Goal: Find specific page/section: Find specific page/section

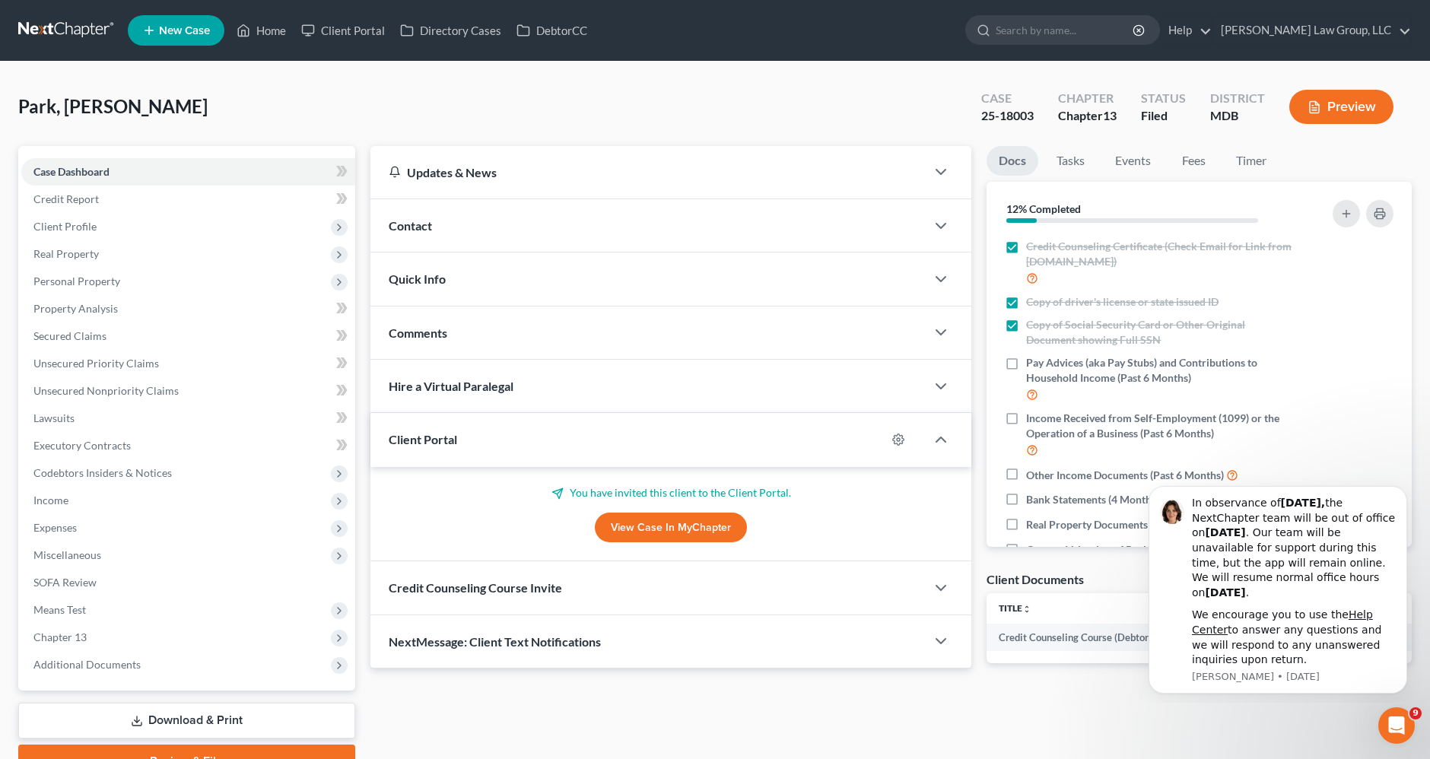
click at [74, 33] on link at bounding box center [66, 30] width 97 height 27
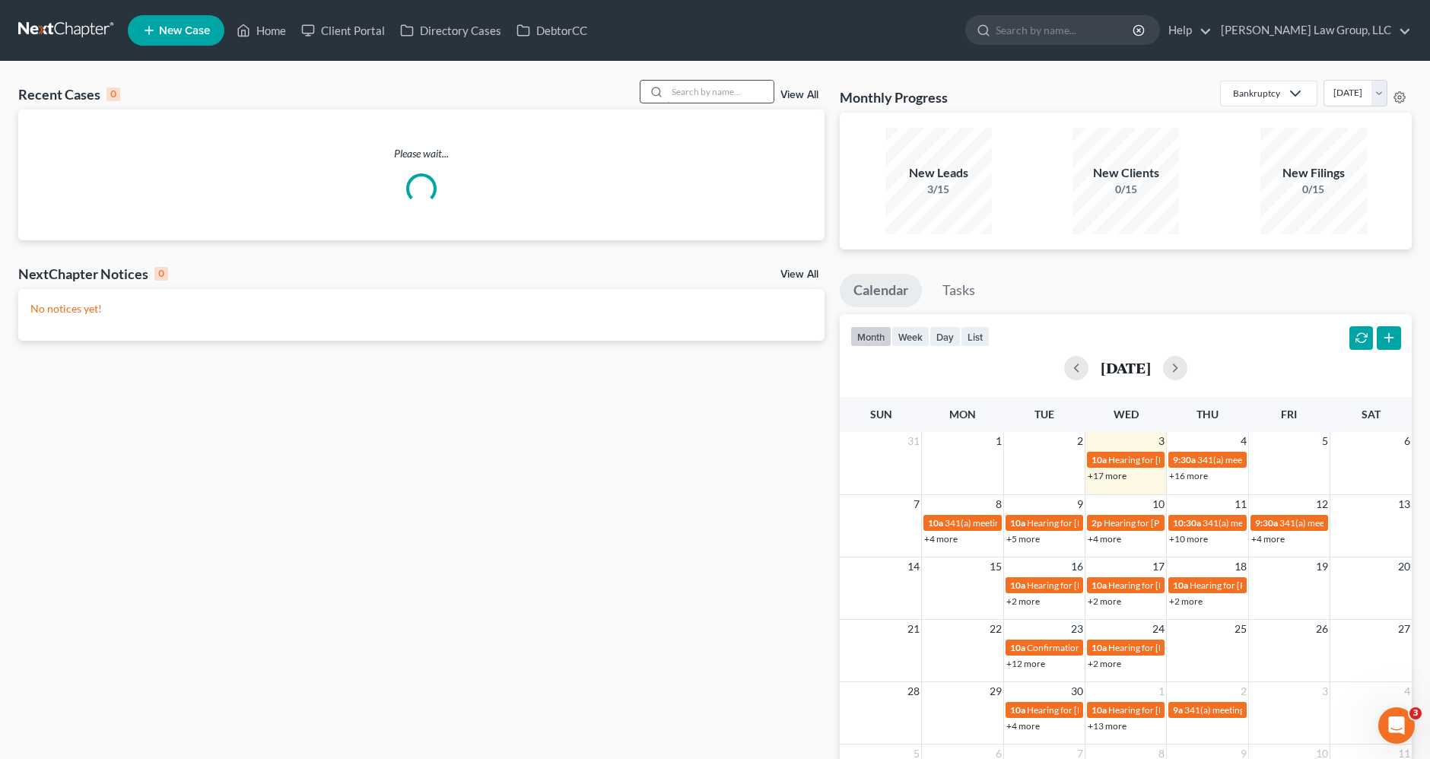
click at [691, 91] on input "search" at bounding box center [720, 92] width 106 height 22
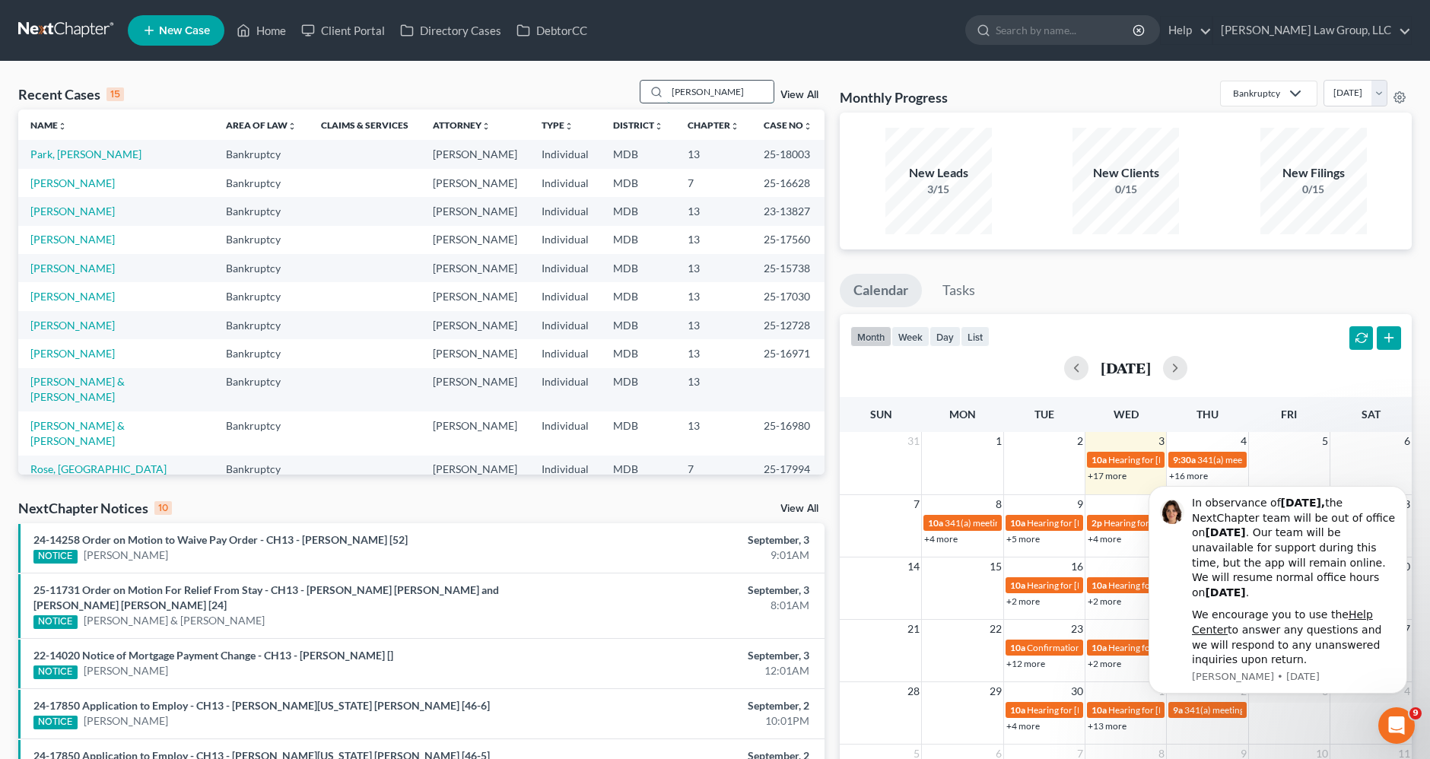
type input "[PERSON_NAME]"
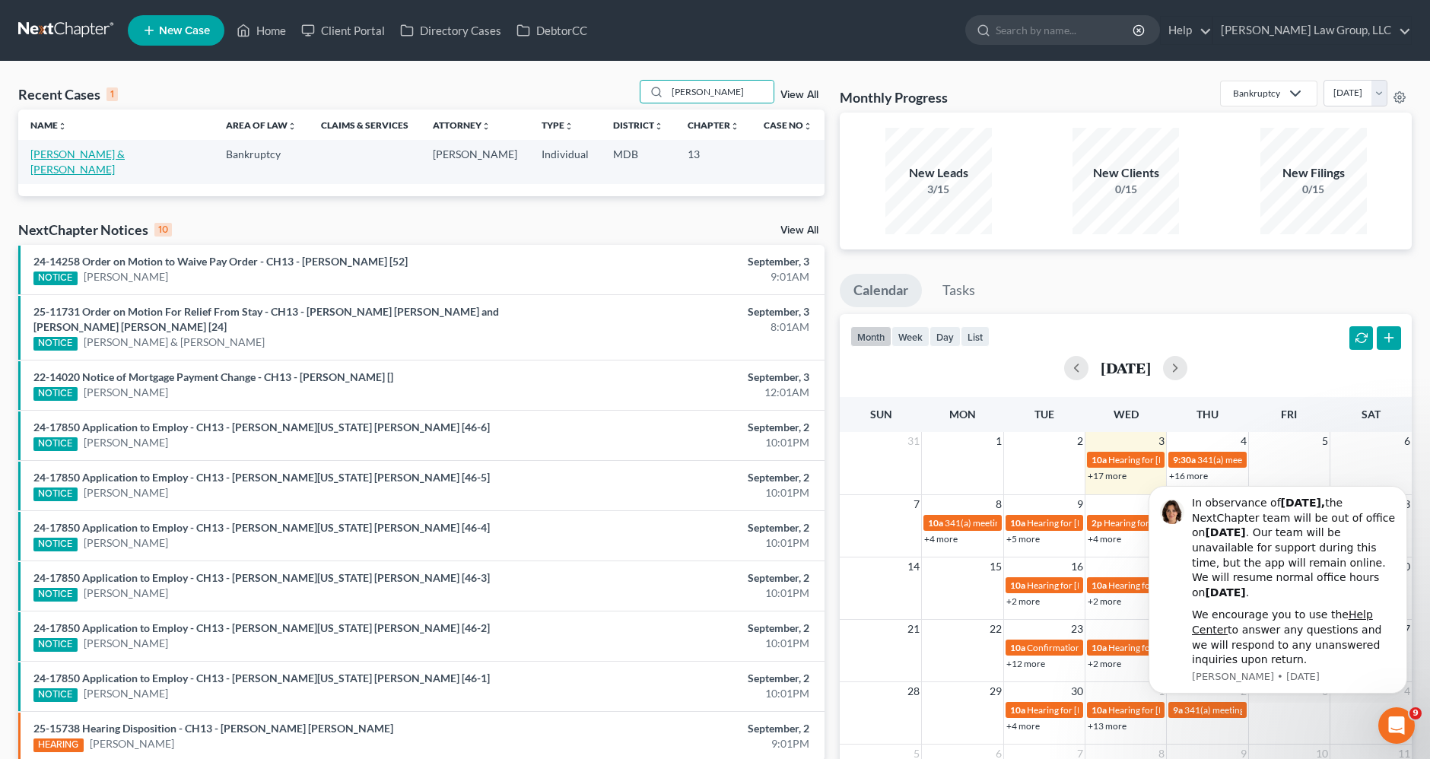
click at [113, 148] on link "[PERSON_NAME] & [PERSON_NAME]" at bounding box center [77, 162] width 94 height 28
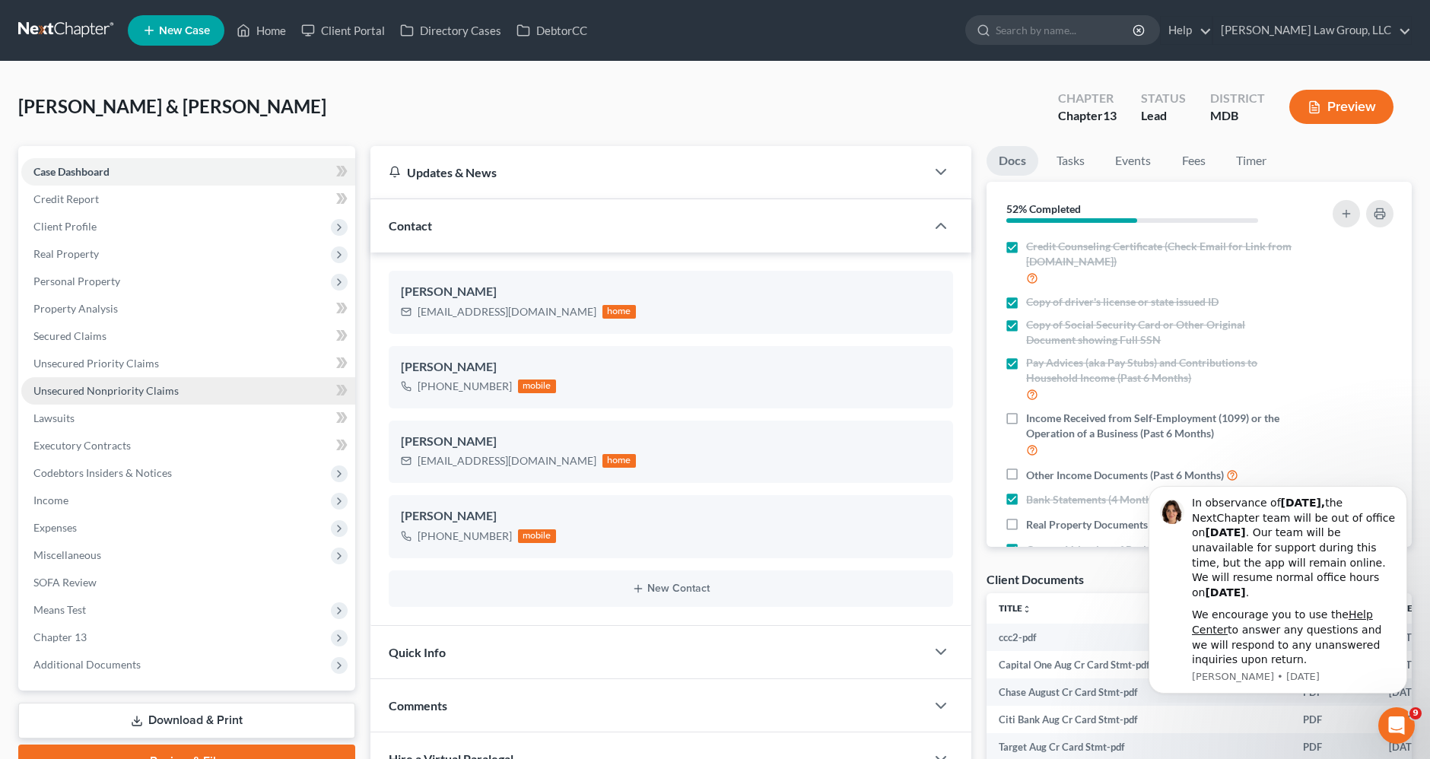
click at [74, 386] on span "Unsecured Nonpriority Claims" at bounding box center [105, 390] width 145 height 13
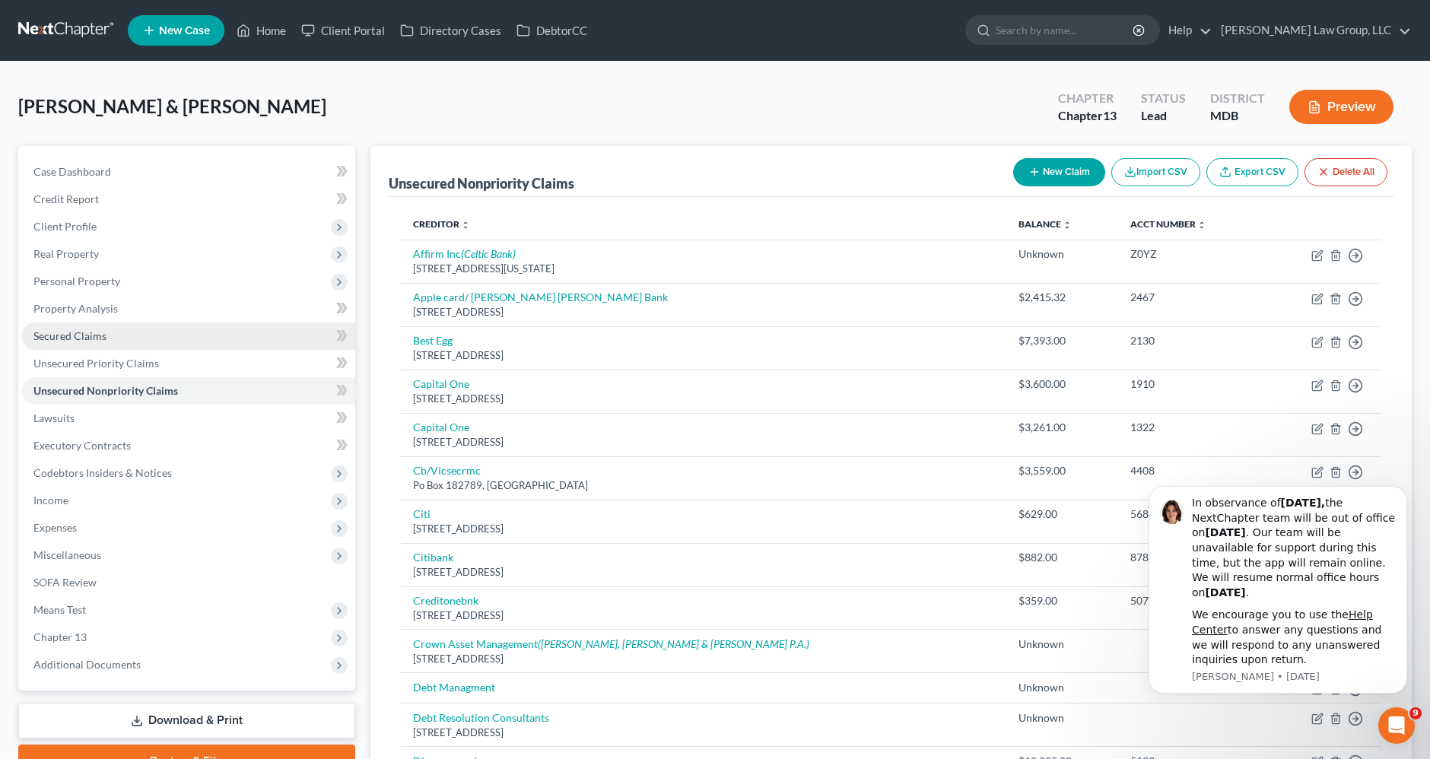
click at [89, 339] on span "Secured Claims" at bounding box center [69, 335] width 73 height 13
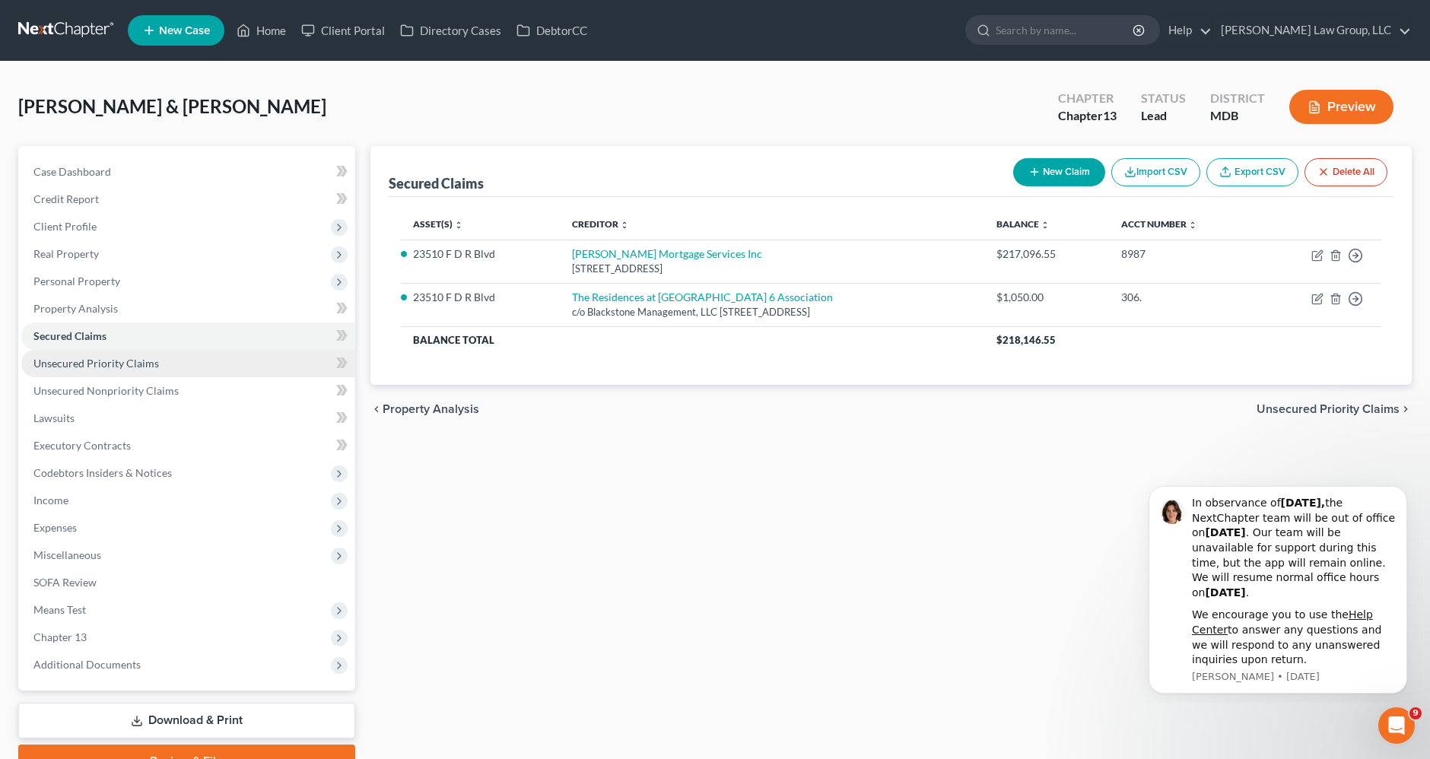
click at [219, 354] on link "Unsecured Priority Claims" at bounding box center [188, 363] width 334 height 27
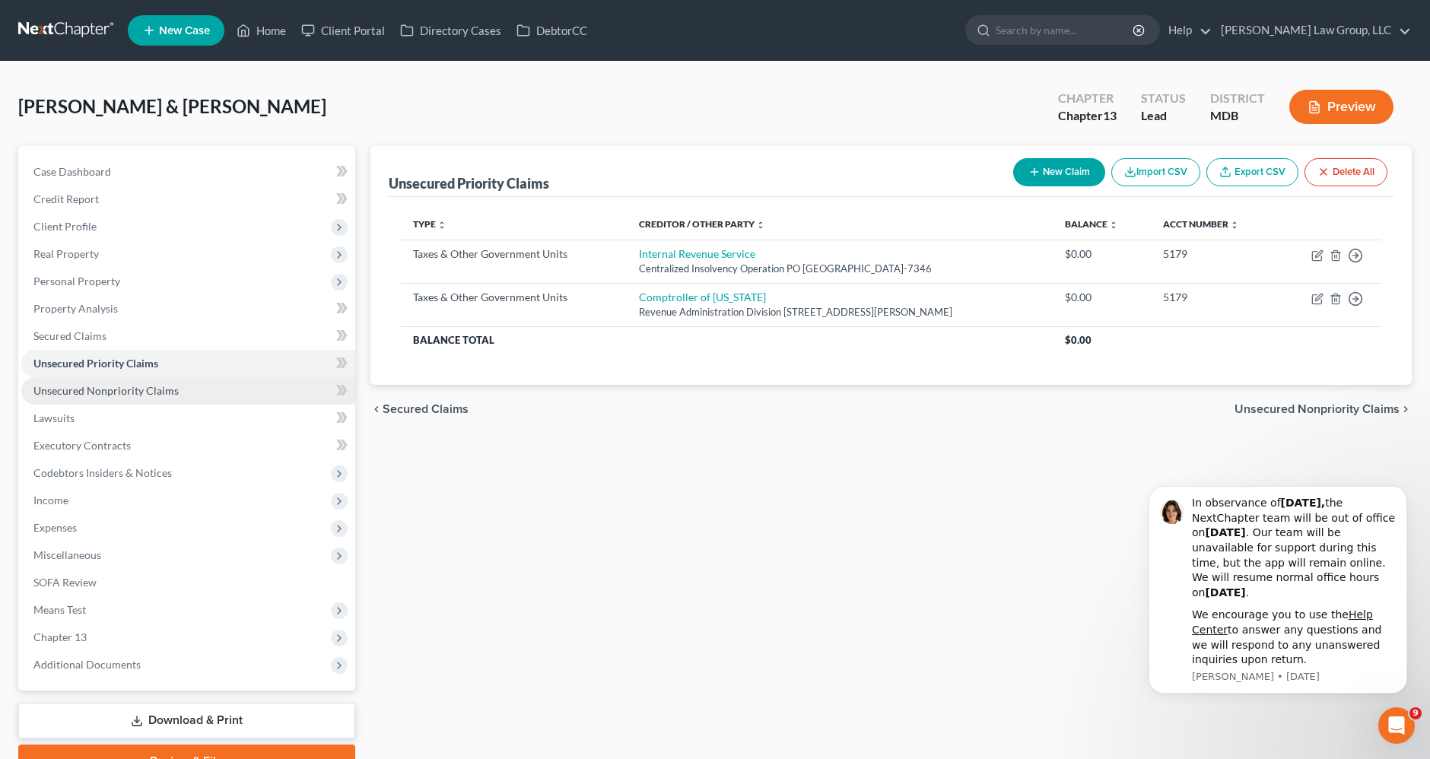
click at [108, 393] on span "Unsecured Nonpriority Claims" at bounding box center [105, 390] width 145 height 13
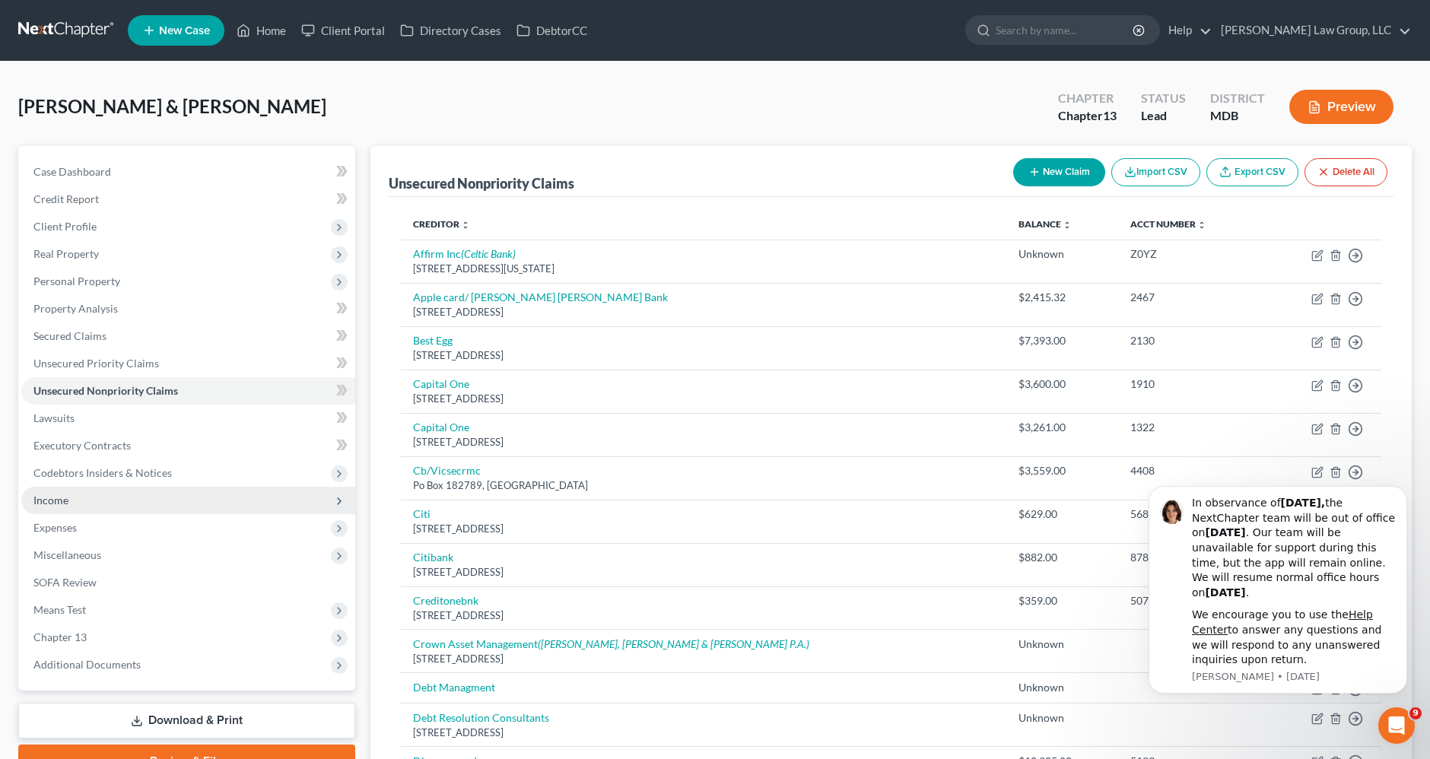
click at [62, 496] on span "Income" at bounding box center [50, 500] width 35 height 13
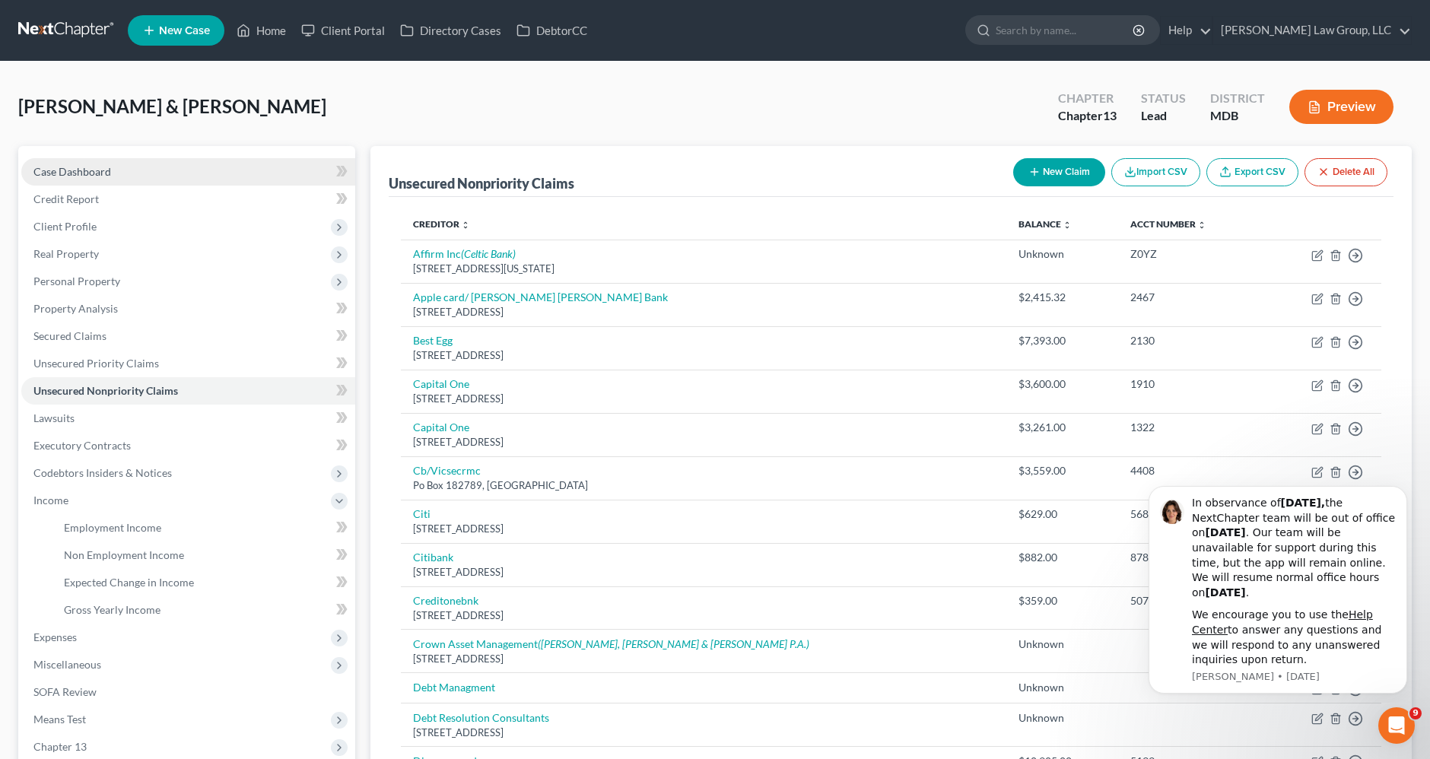
click at [74, 170] on span "Case Dashboard" at bounding box center [72, 171] width 78 height 13
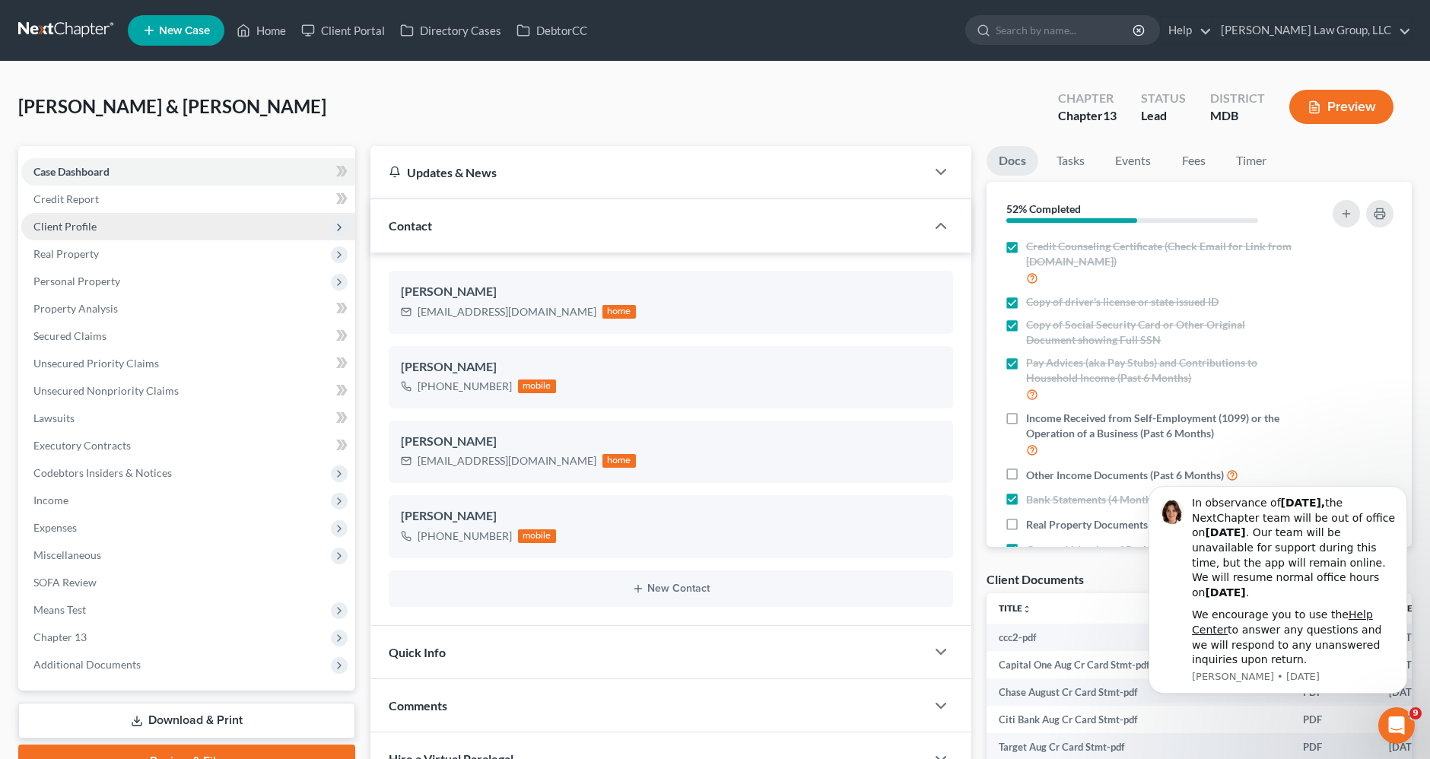
click at [80, 221] on span "Client Profile" at bounding box center [64, 226] width 63 height 13
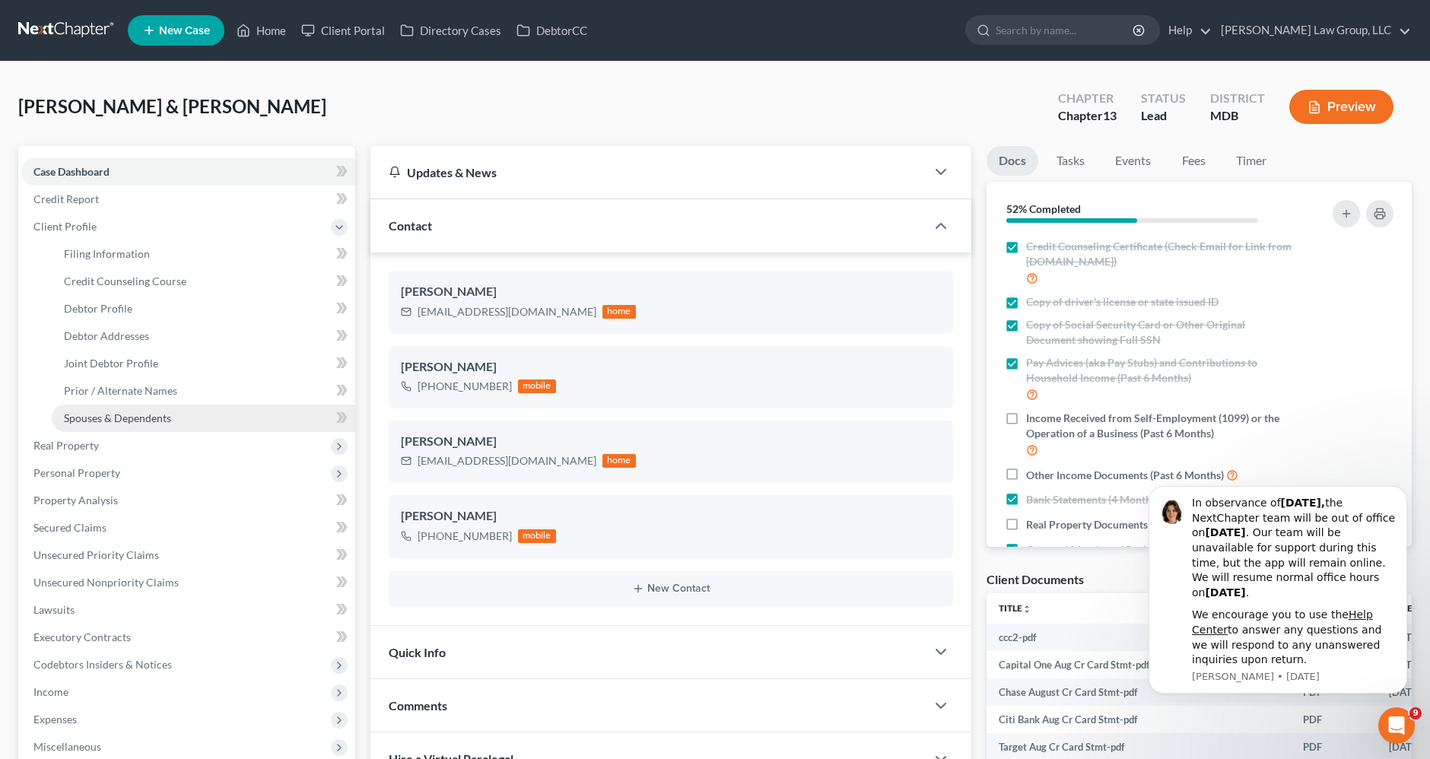
click at [113, 417] on span "Spouses & Dependents" at bounding box center [117, 417] width 107 height 13
